Goal: Information Seeking & Learning: Learn about a topic

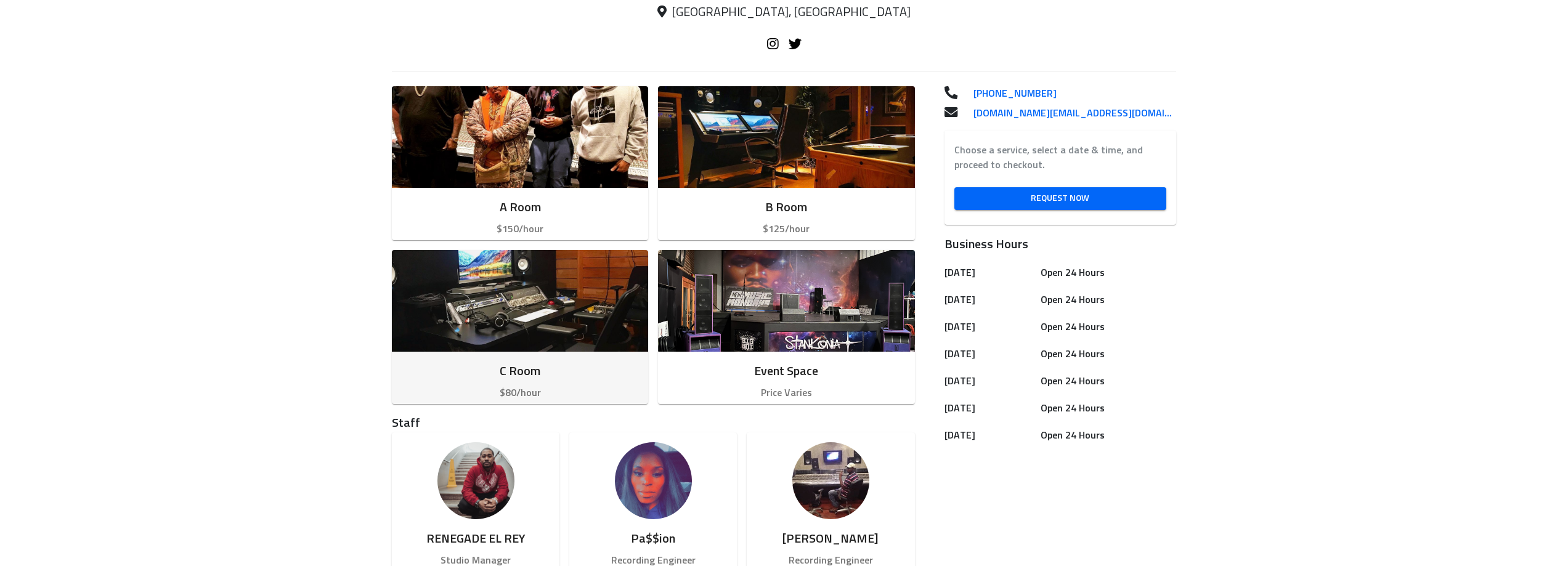
scroll to position [246, 0]
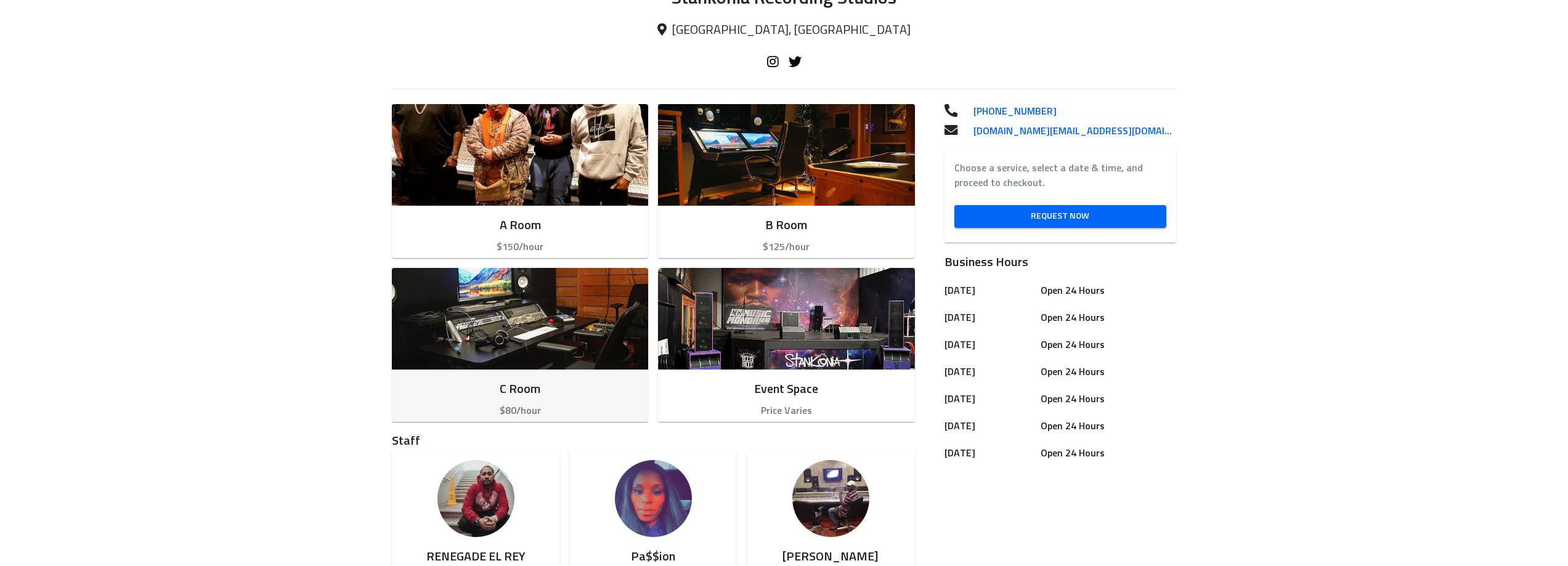
click at [499, 298] on img "button" at bounding box center [520, 318] width 256 height 101
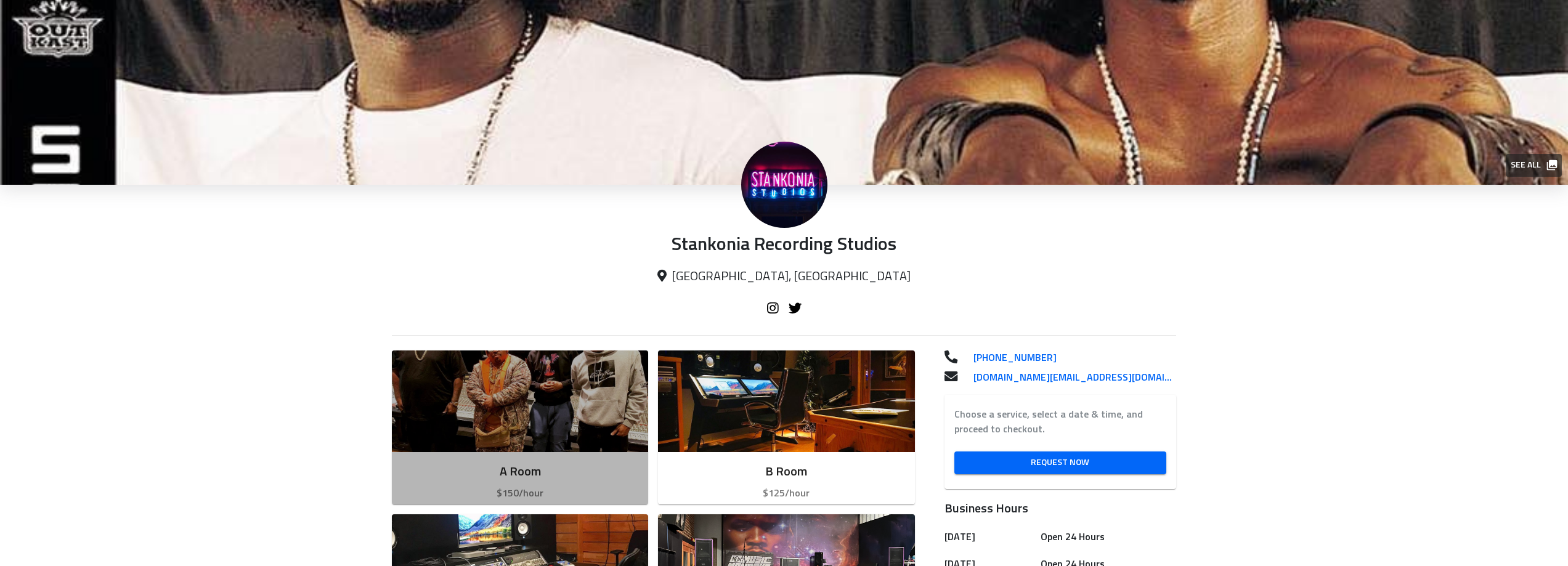
click at [471, 418] on img "button" at bounding box center [520, 401] width 256 height 101
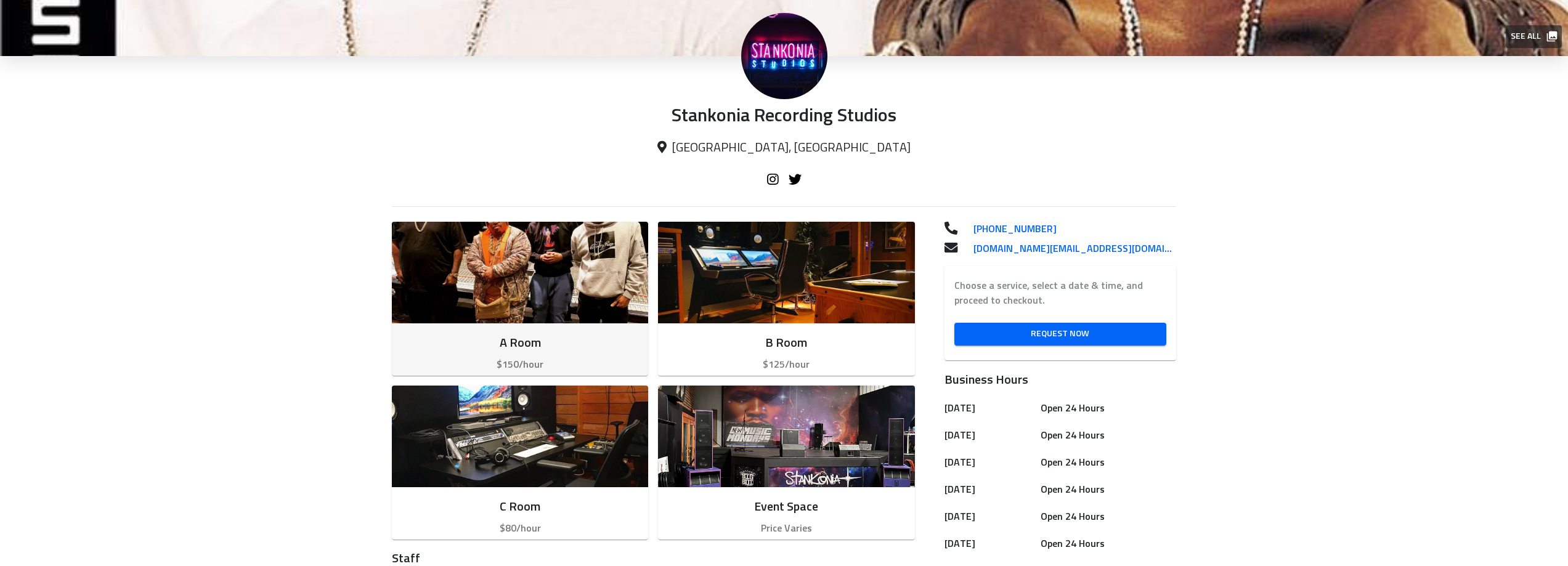
scroll to position [185, 0]
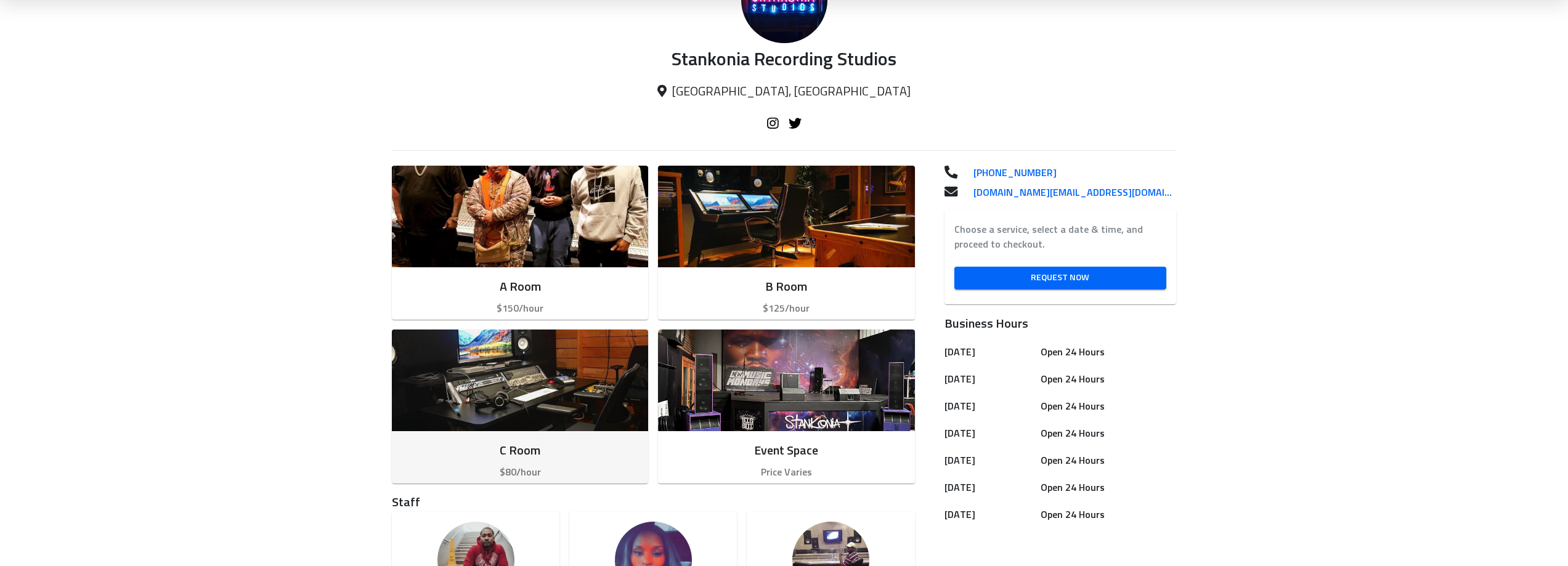
click at [518, 391] on img "button" at bounding box center [520, 380] width 256 height 101
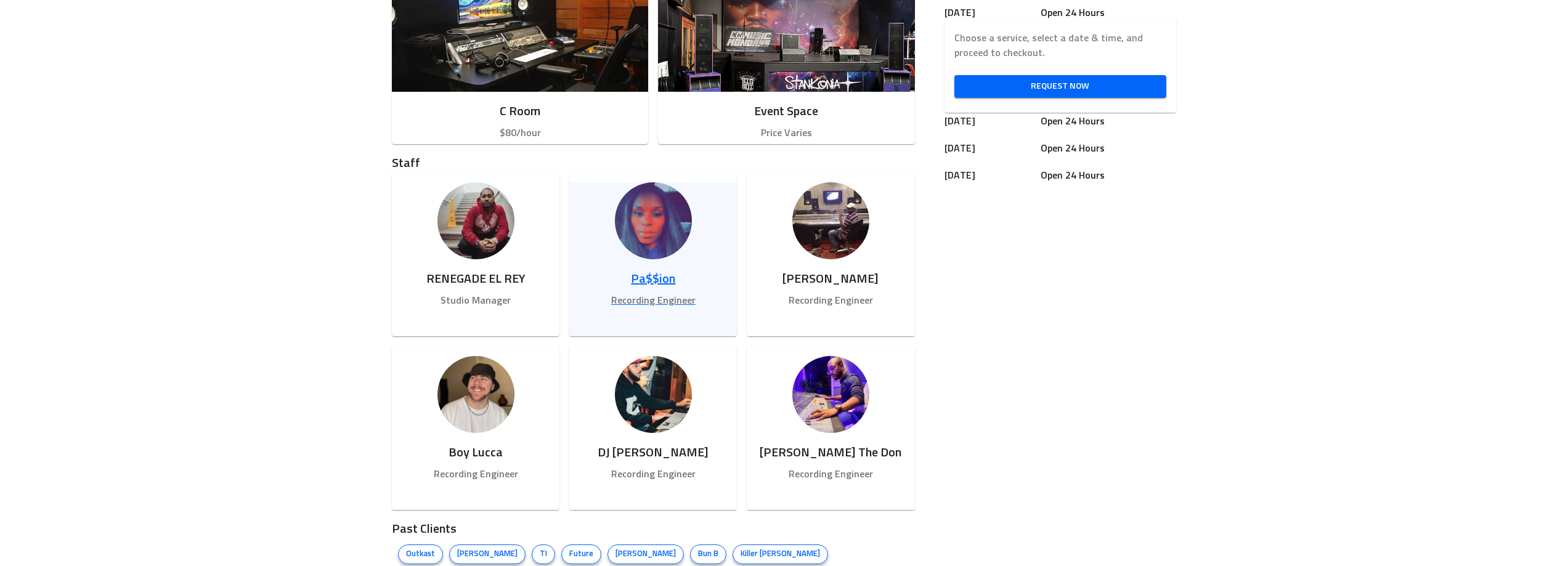
scroll to position [554, 0]
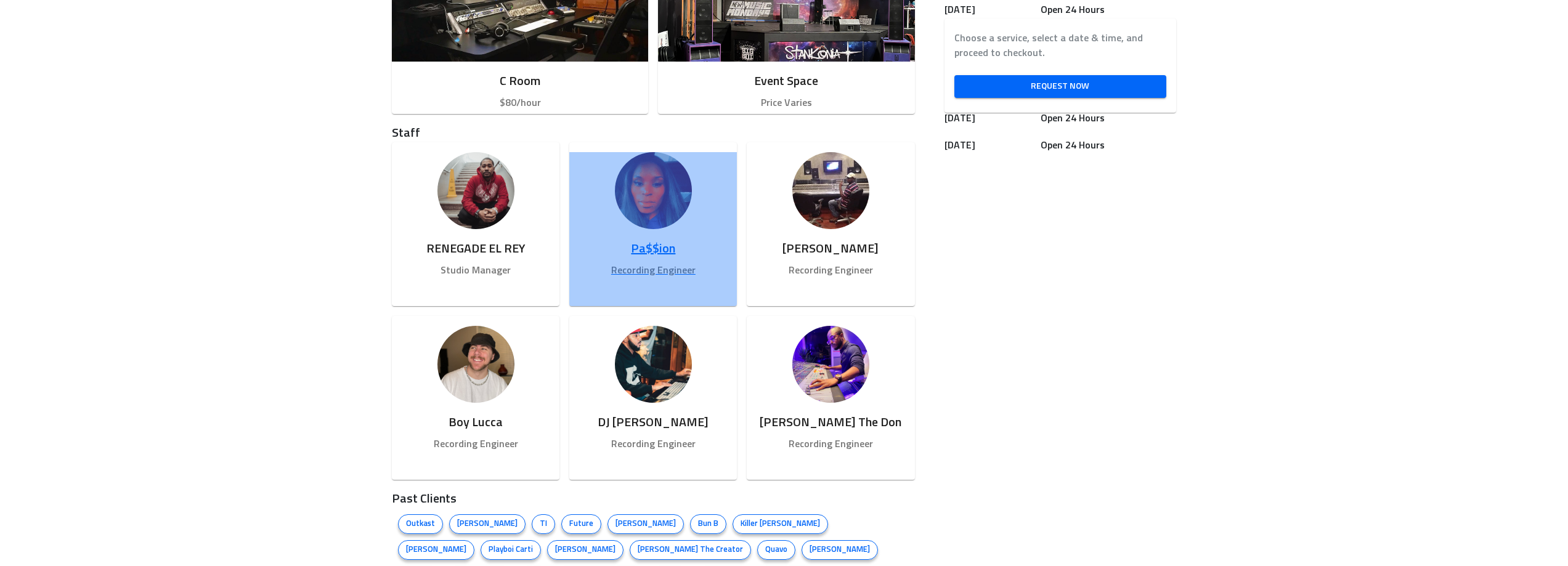
click at [670, 228] on link "Pa$$ion Recording Engineer" at bounding box center [653, 229] width 168 height 154
